Goal: Information Seeking & Learning: Check status

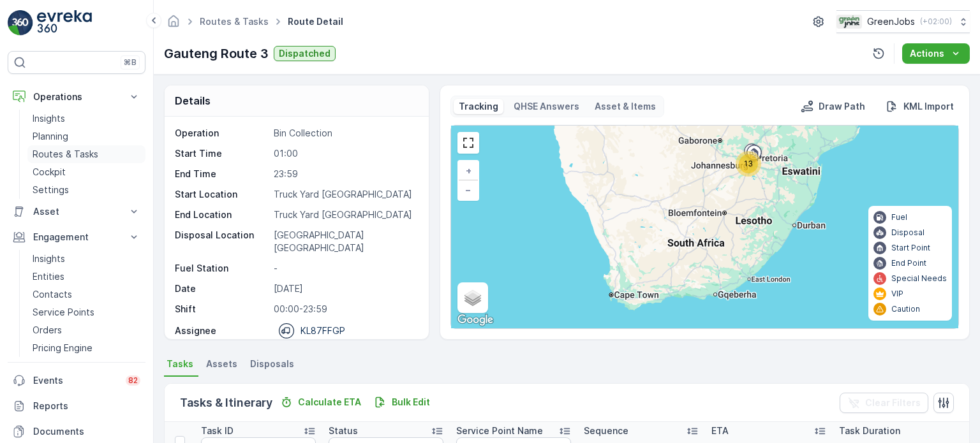
scroll to position [17, 0]
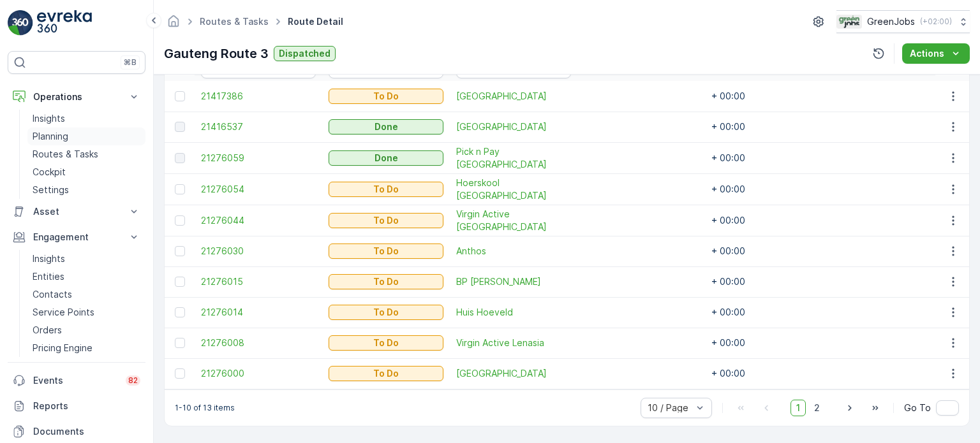
click at [54, 139] on p "Planning" at bounding box center [51, 136] width 36 height 13
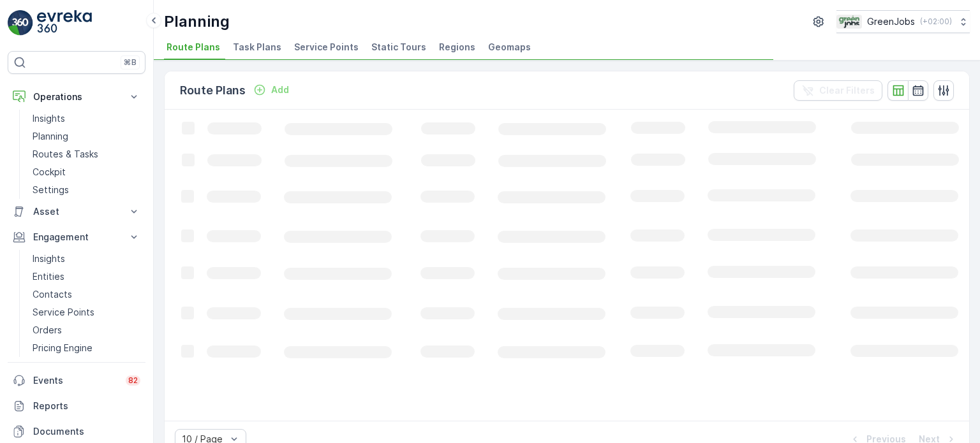
click at [264, 45] on span "Task Plans" at bounding box center [257, 47] width 48 height 13
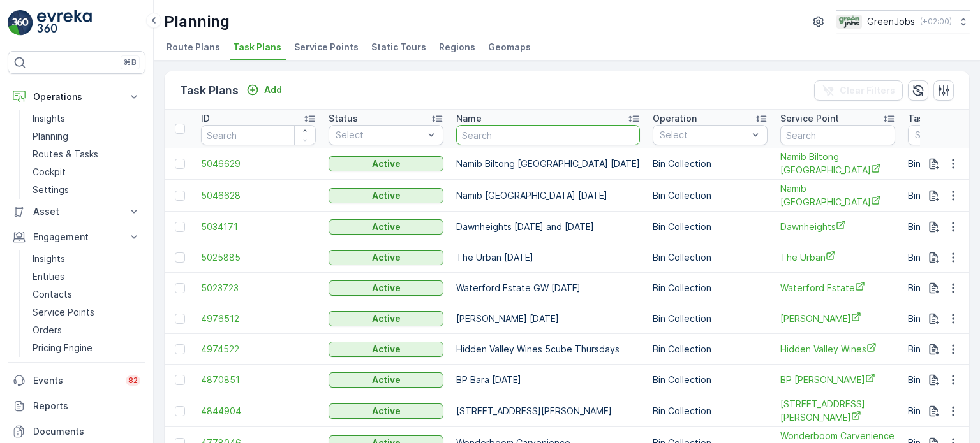
click at [542, 137] on input "text" at bounding box center [548, 135] width 184 height 20
type input "BP BARA"
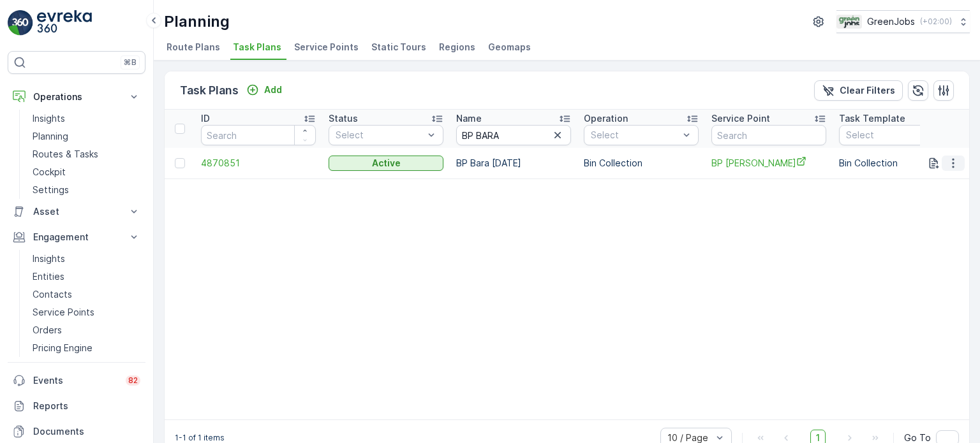
click at [947, 160] on icon "button" at bounding box center [953, 163] width 13 height 13
click at [935, 182] on span "See More Details" at bounding box center [938, 181] width 74 height 13
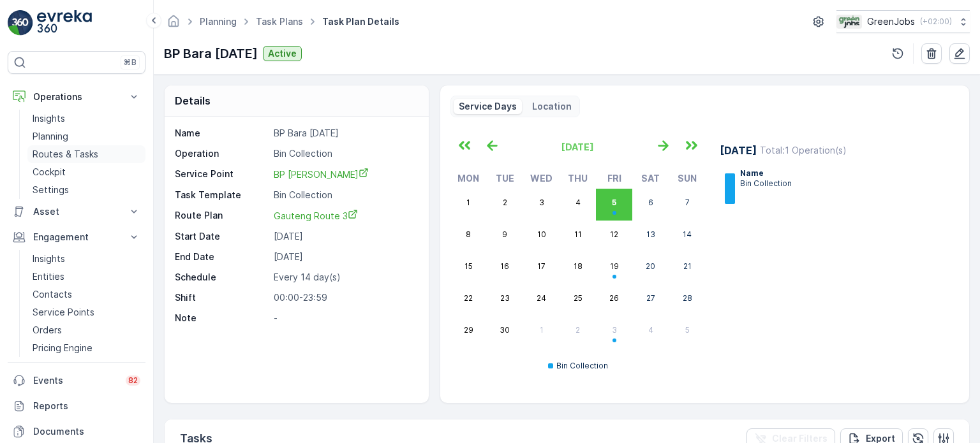
click at [61, 155] on p "Routes & Tasks" at bounding box center [66, 154] width 66 height 13
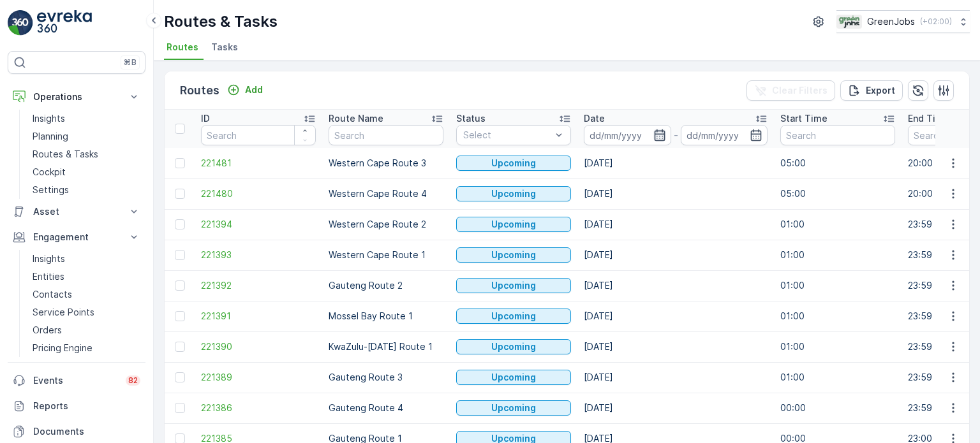
click at [658, 131] on icon "button" at bounding box center [659, 135] width 13 height 13
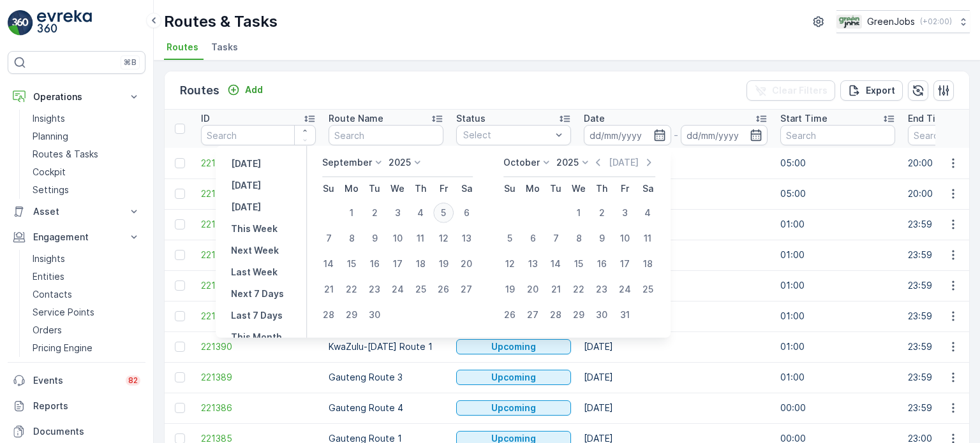
click at [440, 214] on div "5" at bounding box center [443, 213] width 20 height 20
type input "[DATE]"
click at [442, 212] on div "5" at bounding box center [443, 213] width 20 height 20
type input "[DATE]"
click at [442, 211] on div "5" at bounding box center [443, 213] width 20 height 20
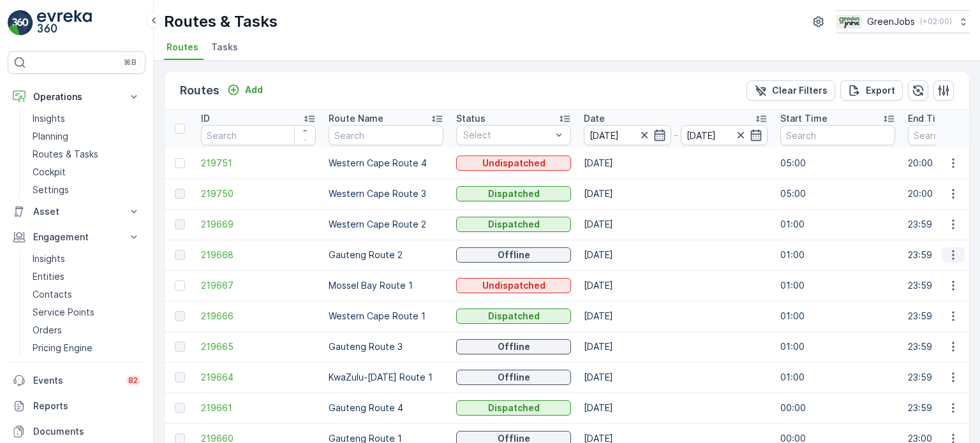
click at [956, 251] on icon "button" at bounding box center [953, 255] width 13 height 13
click at [921, 272] on span "See More Details" at bounding box center [923, 273] width 74 height 13
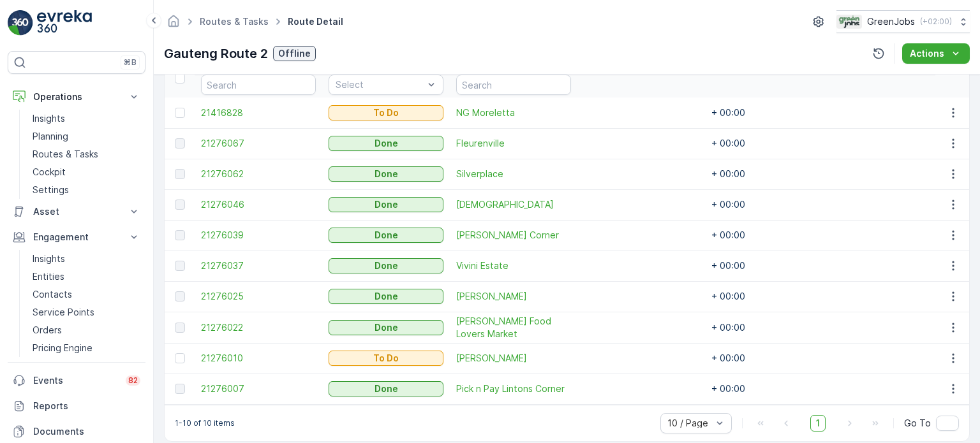
scroll to position [383, 0]
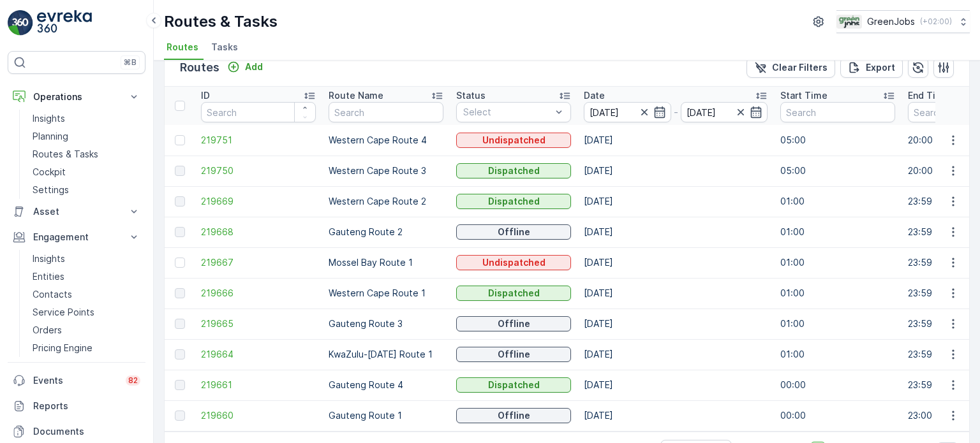
scroll to position [63, 0]
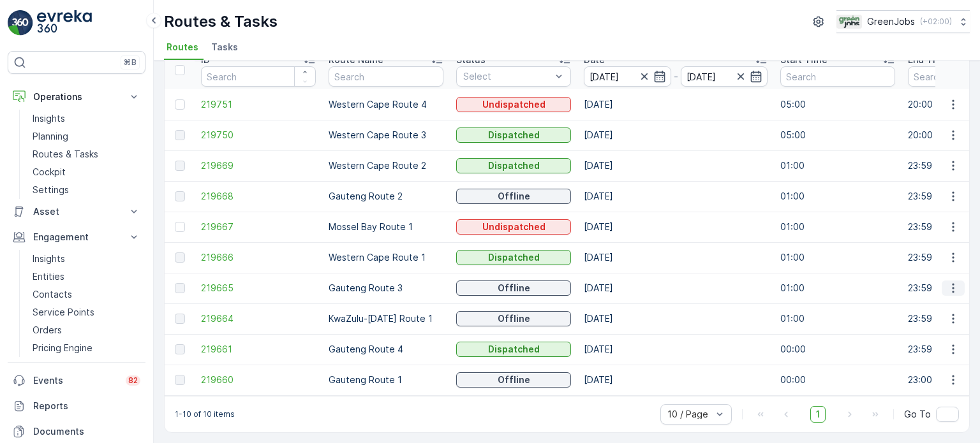
click at [949, 283] on icon "button" at bounding box center [953, 288] width 13 height 13
click at [924, 297] on span "See More Details" at bounding box center [923, 301] width 74 height 13
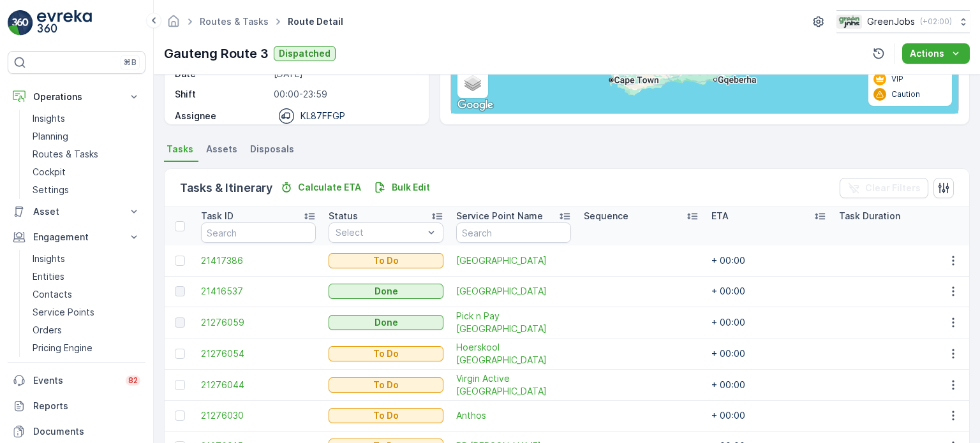
scroll to position [191, 0]
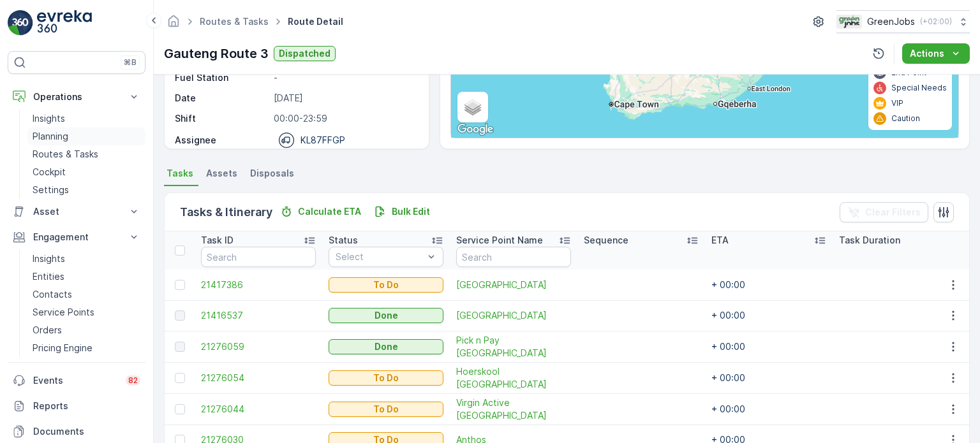
drag, startPoint x: 57, startPoint y: 137, endPoint x: 67, endPoint y: 130, distance: 12.4
click at [57, 137] on p "Planning" at bounding box center [51, 136] width 36 height 13
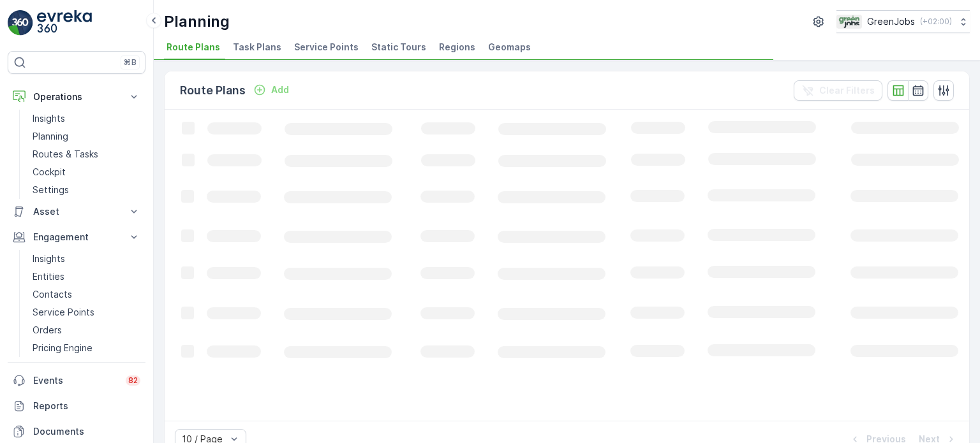
click at [260, 47] on span "Task Plans" at bounding box center [257, 47] width 48 height 13
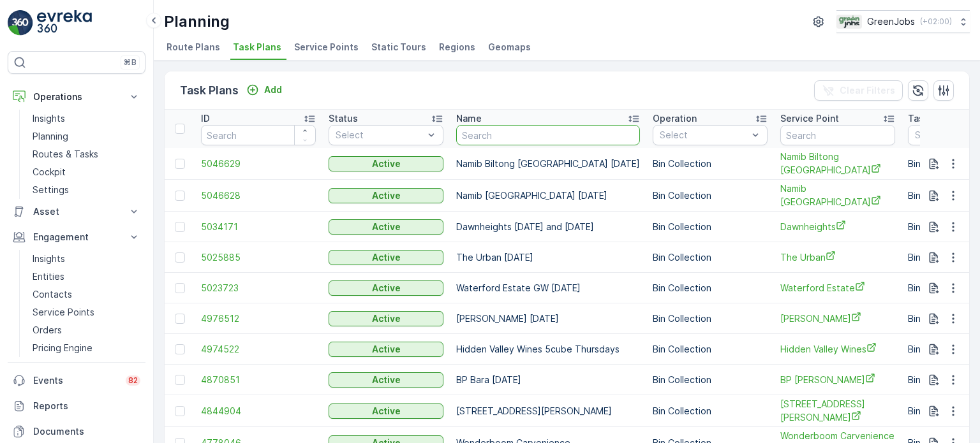
click at [547, 135] on input "text" at bounding box center [548, 135] width 184 height 20
type input "BARA"
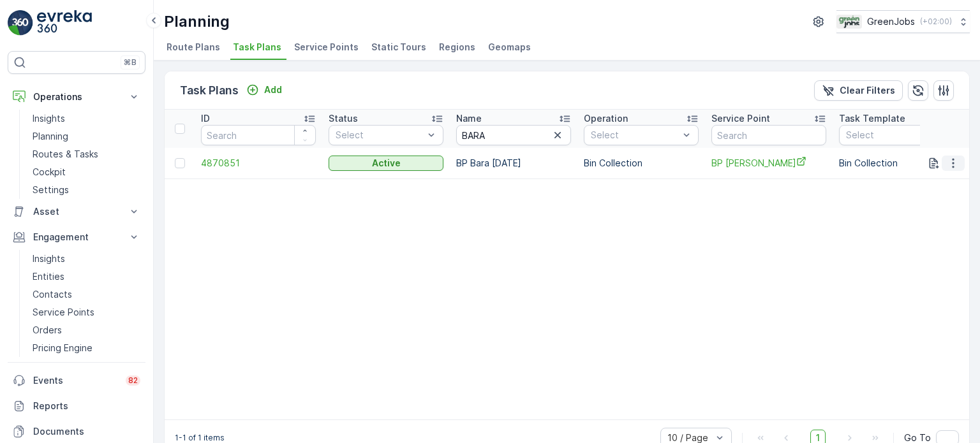
click at [952, 160] on icon "button" at bounding box center [953, 163] width 2 height 10
click at [929, 181] on span "See More Details" at bounding box center [938, 181] width 74 height 13
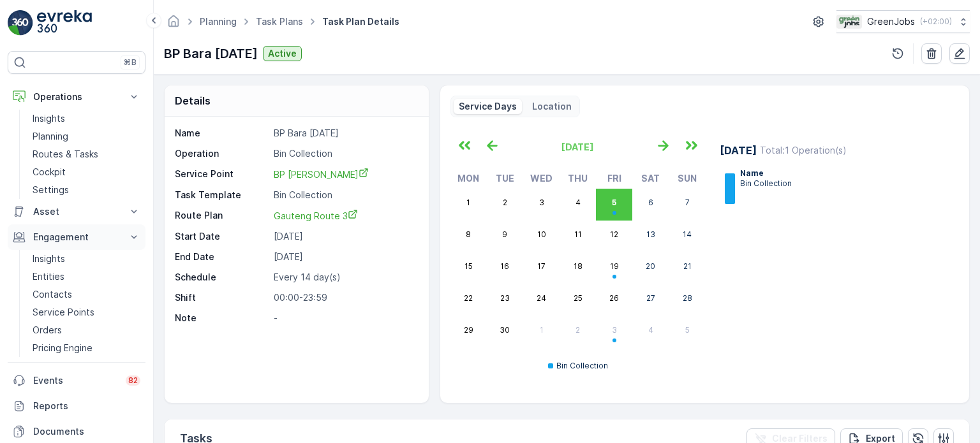
click at [63, 235] on p "Engagement" at bounding box center [76, 237] width 87 height 13
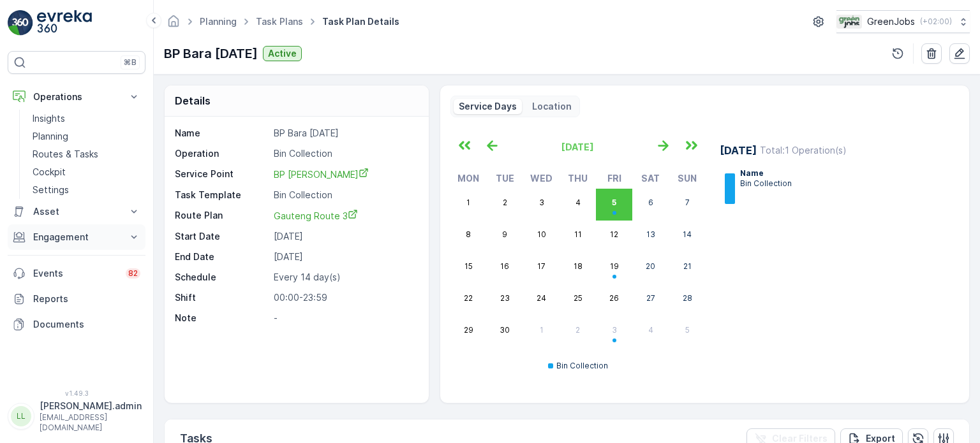
click at [62, 235] on p "Engagement" at bounding box center [76, 237] width 87 height 13
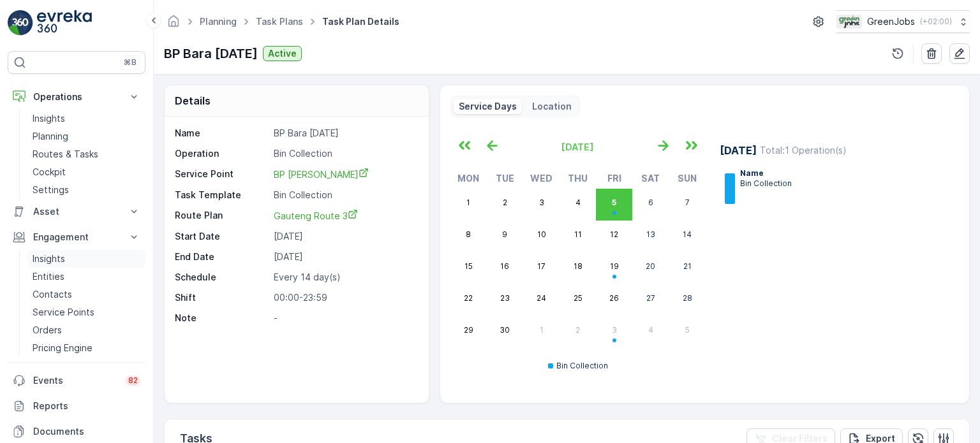
click at [54, 251] on link "Insights" at bounding box center [86, 259] width 118 height 18
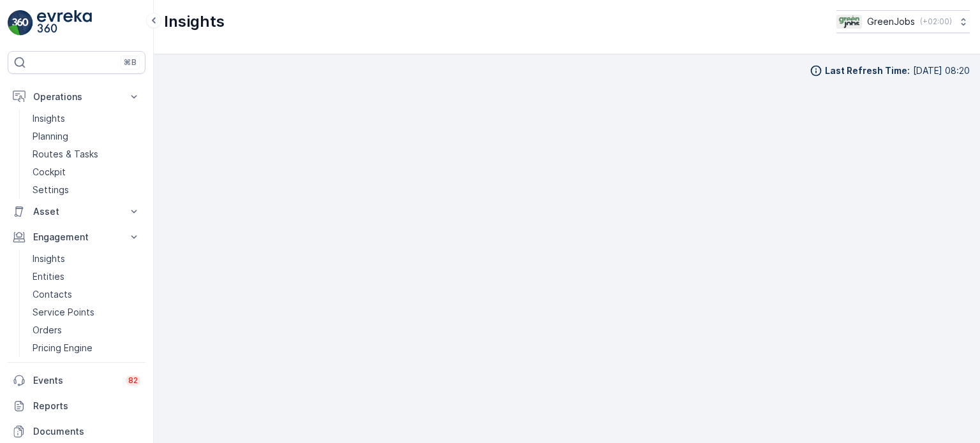
scroll to position [10, 0]
